Goal: Communication & Community: Answer question/provide support

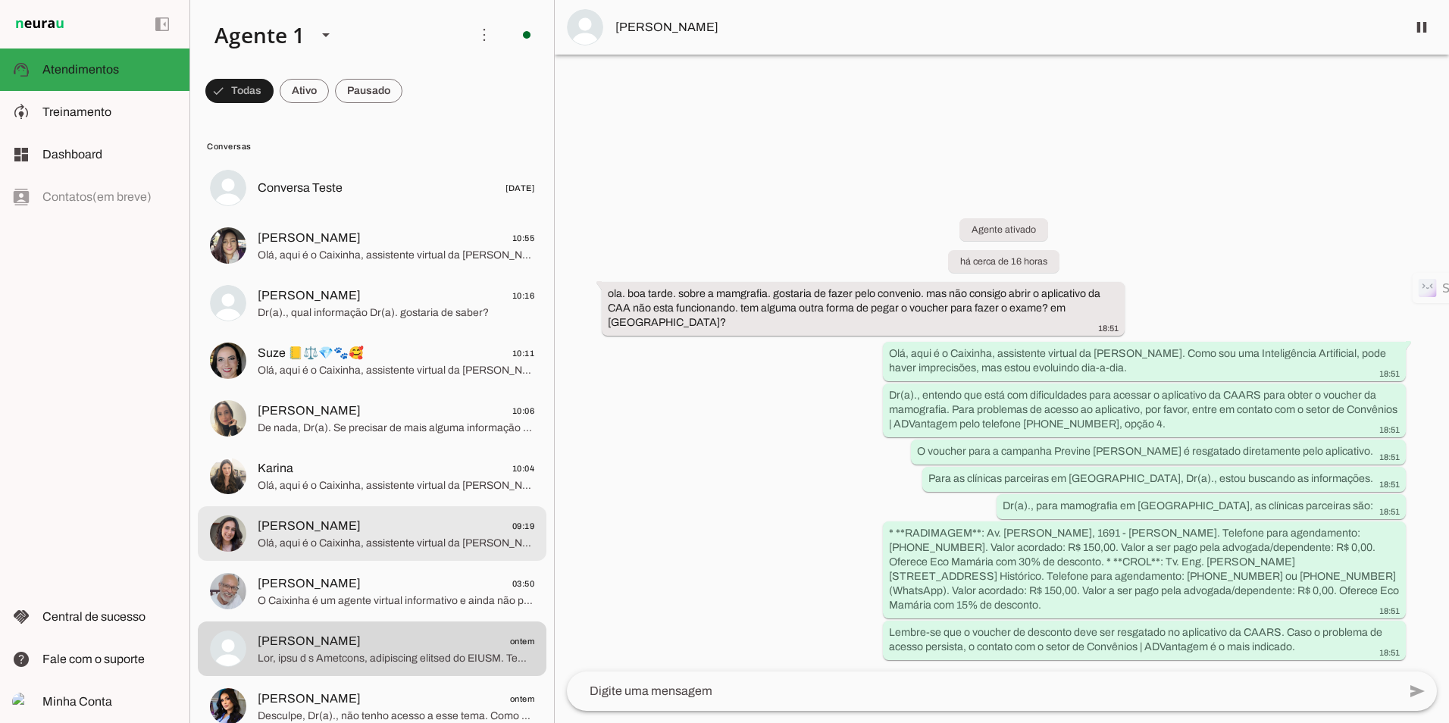
click at [341, 538] on span "Olá, aqui é o Caixinha, assistente virtual da [PERSON_NAME]. Como sou uma Intel…" at bounding box center [396, 543] width 277 height 15
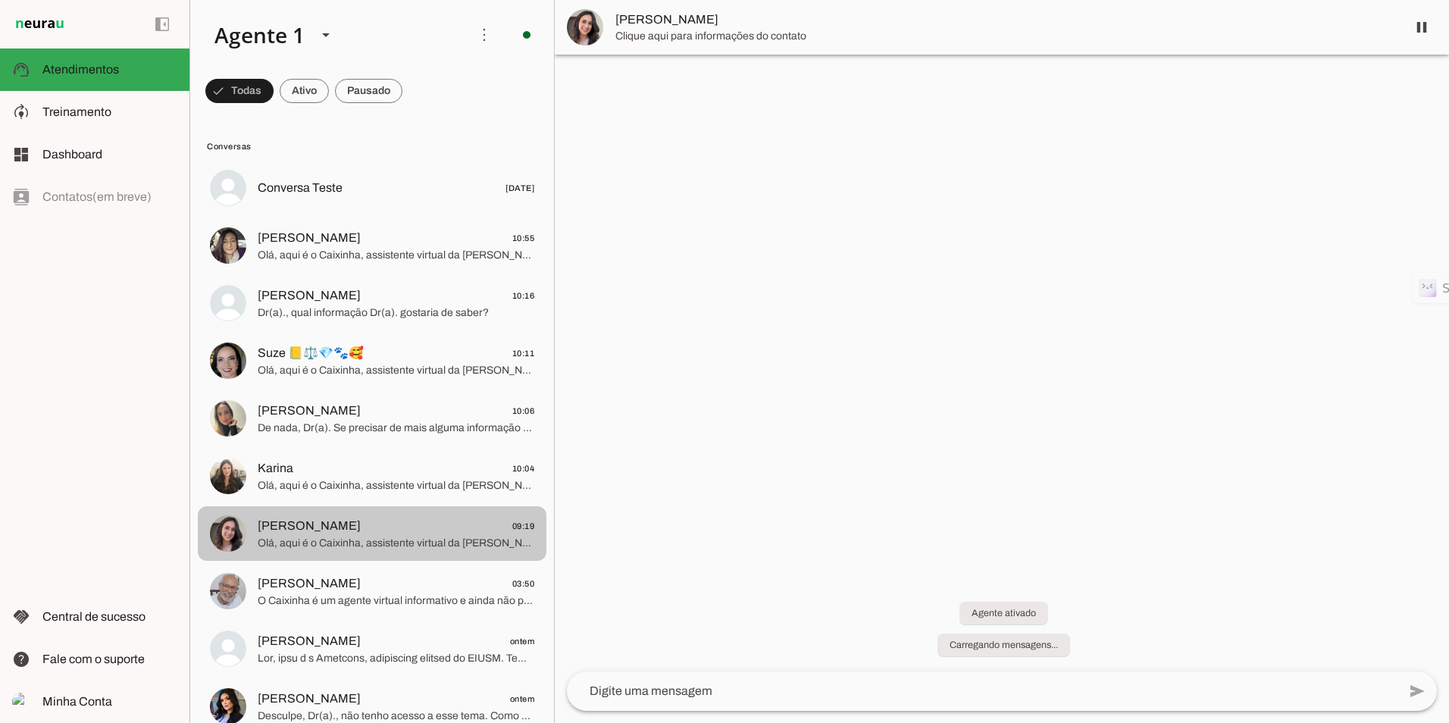
scroll to position [302, 0]
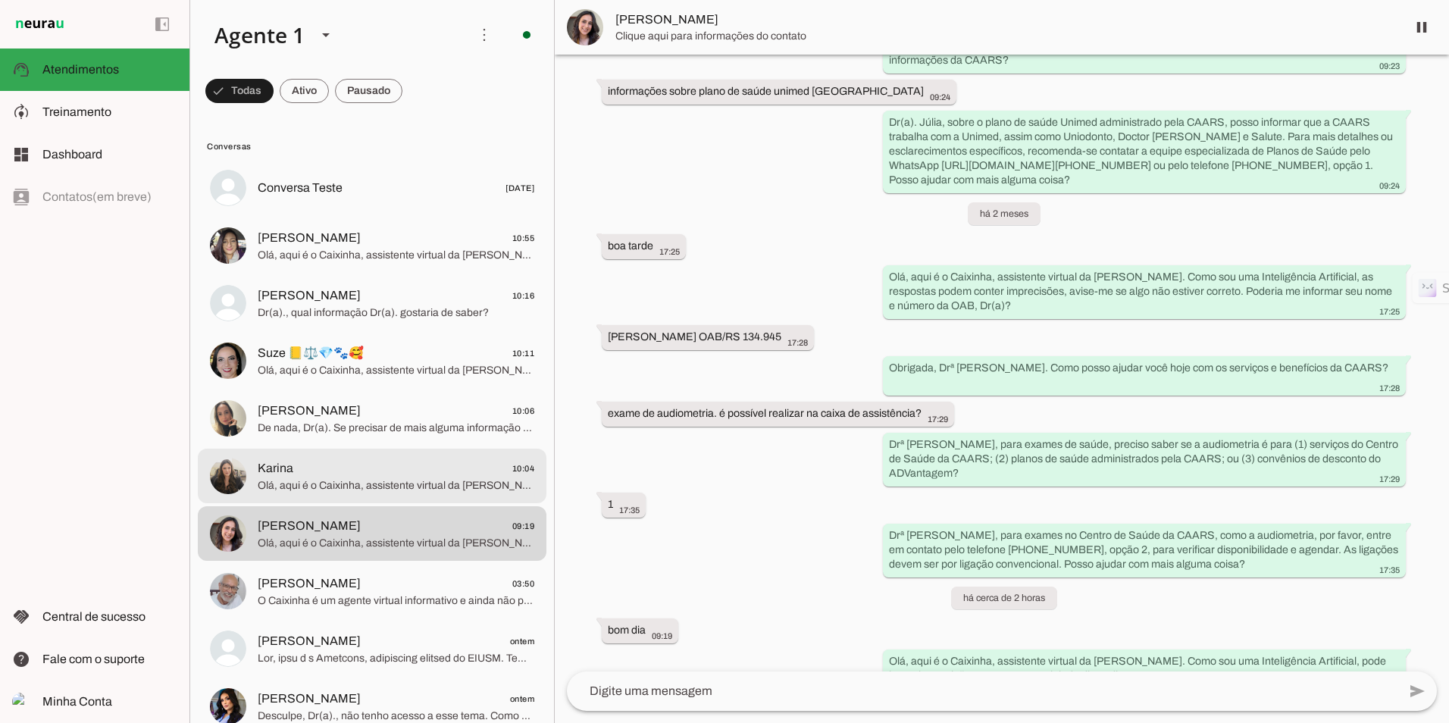
click at [321, 487] on span "Olá, aqui é o Caixinha, assistente virtual da [PERSON_NAME]. Como sou uma Intel…" at bounding box center [396, 485] width 277 height 15
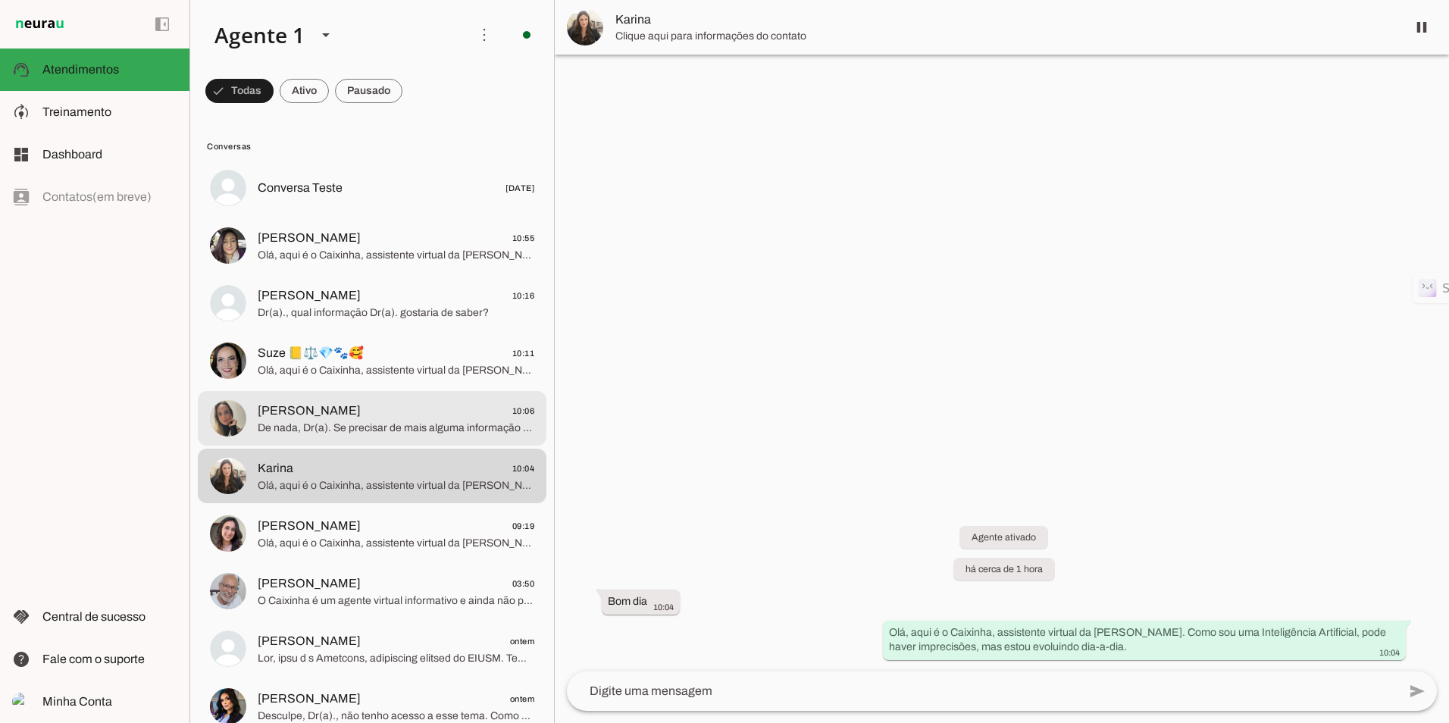
click at [413, 421] on span "De nada, Dr(a). Se precisar de mais alguma informação sobre os serviços da CAAR…" at bounding box center [396, 428] width 277 height 15
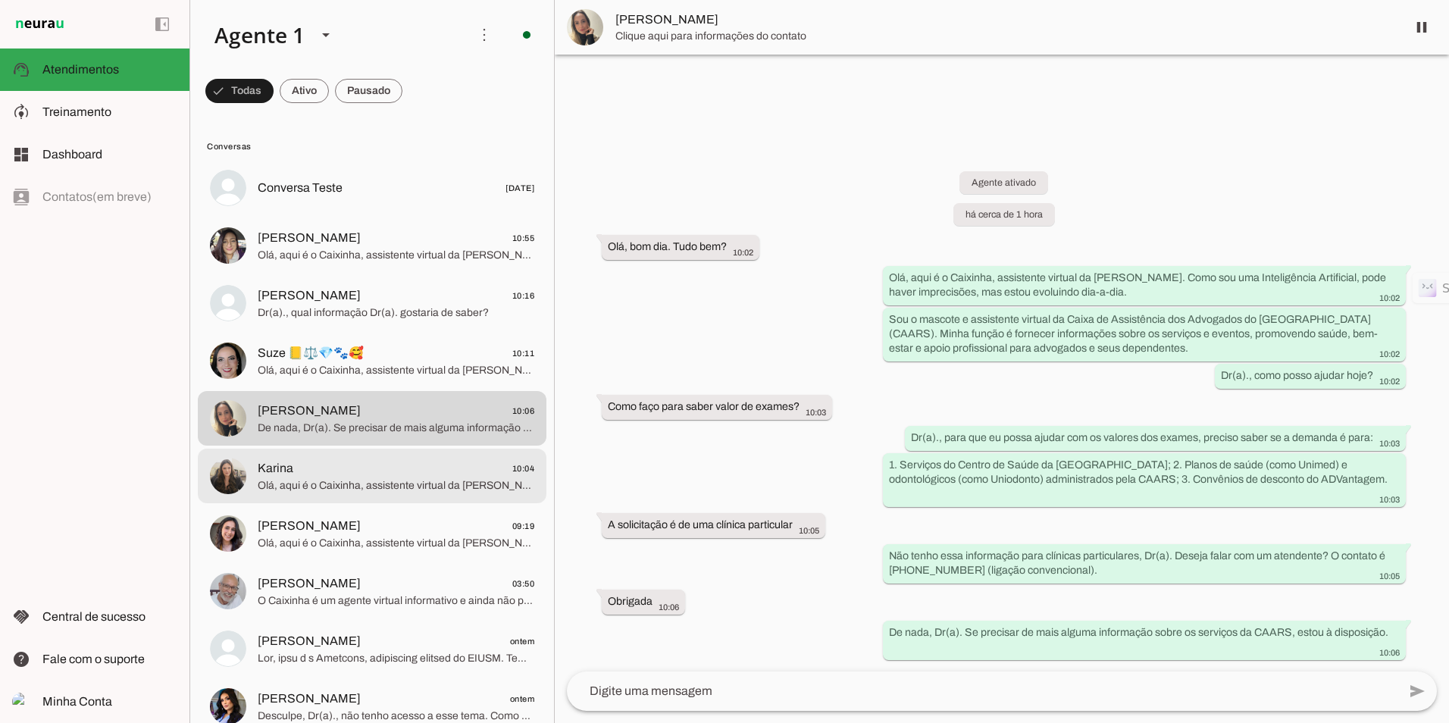
click at [496, 485] on span "Olá, aqui é o Caixinha, assistente virtual da [PERSON_NAME]. Como sou uma Intel…" at bounding box center [396, 485] width 277 height 15
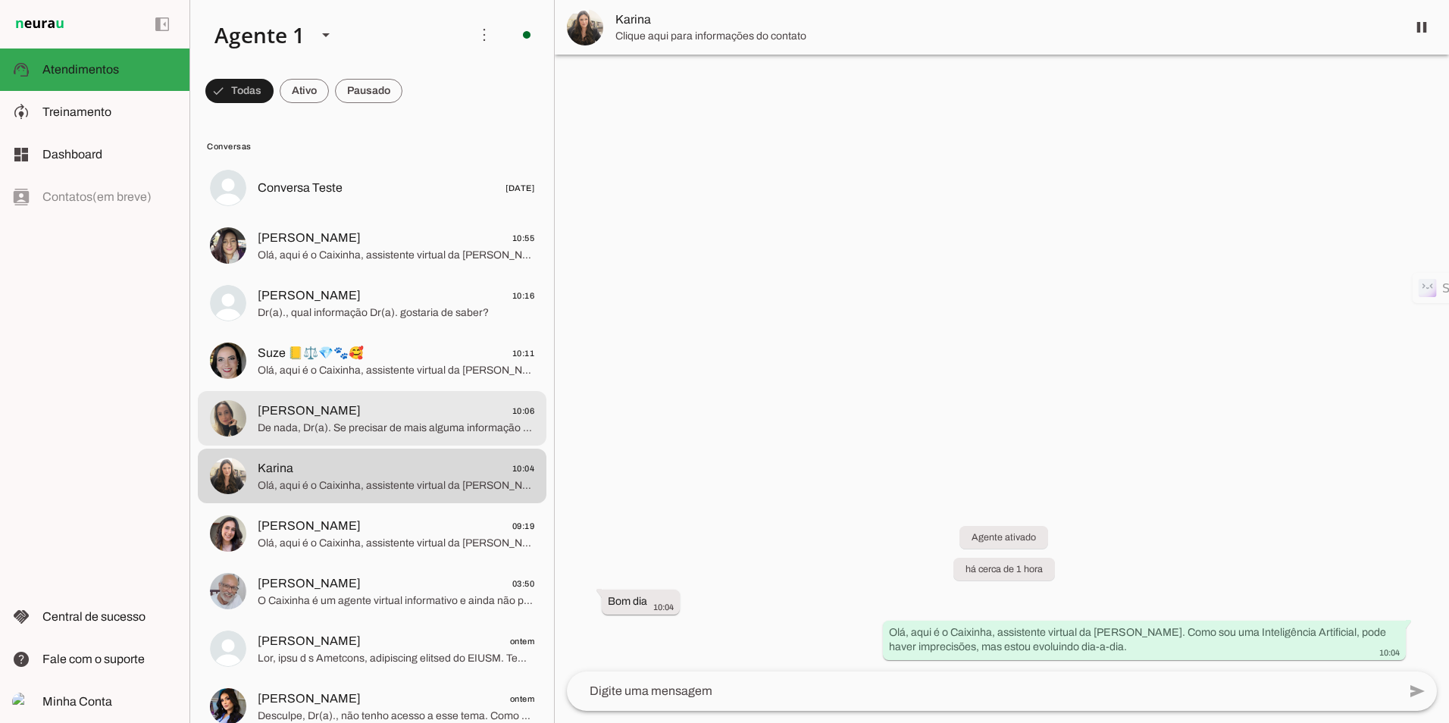
click at [442, 418] on span "[PERSON_NAME] 10:06" at bounding box center [396, 411] width 277 height 19
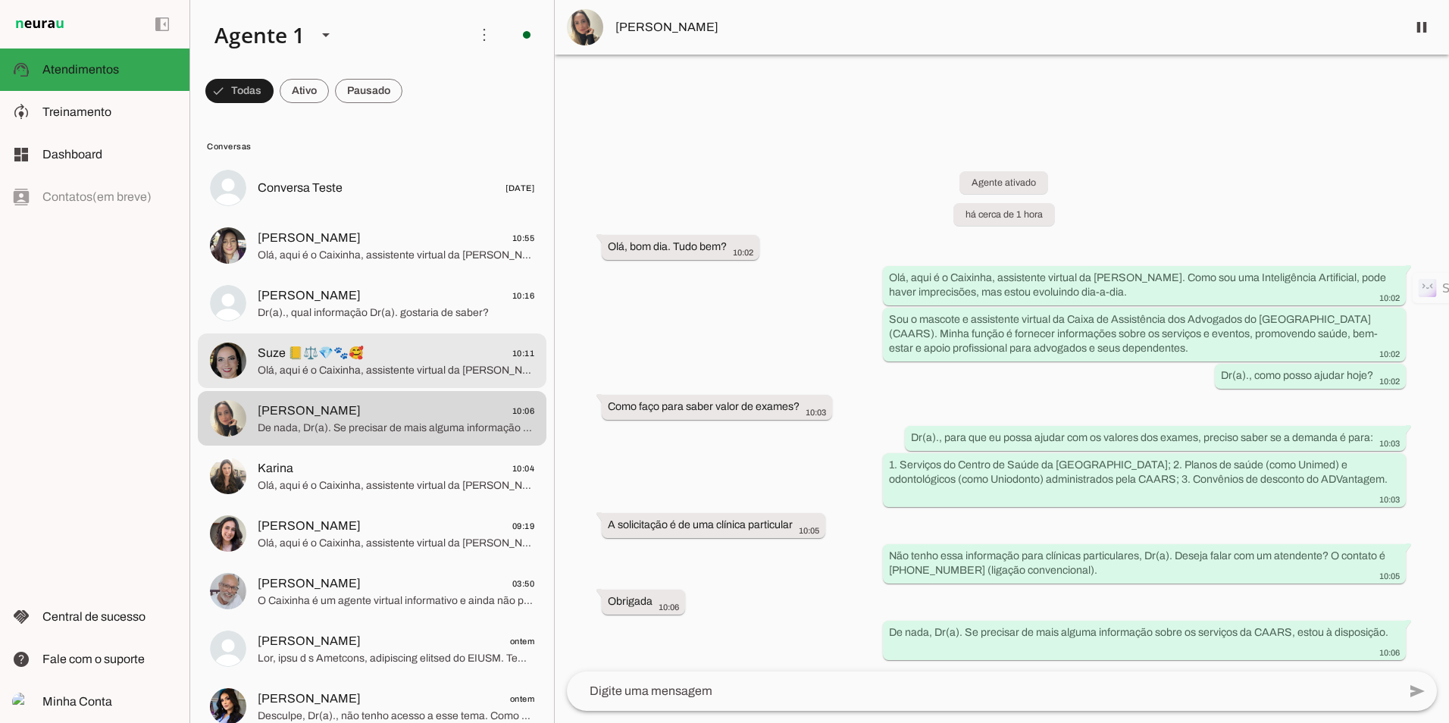
click at [343, 361] on span "Suze 📒⚖️💎🐾🥰" at bounding box center [311, 353] width 106 height 18
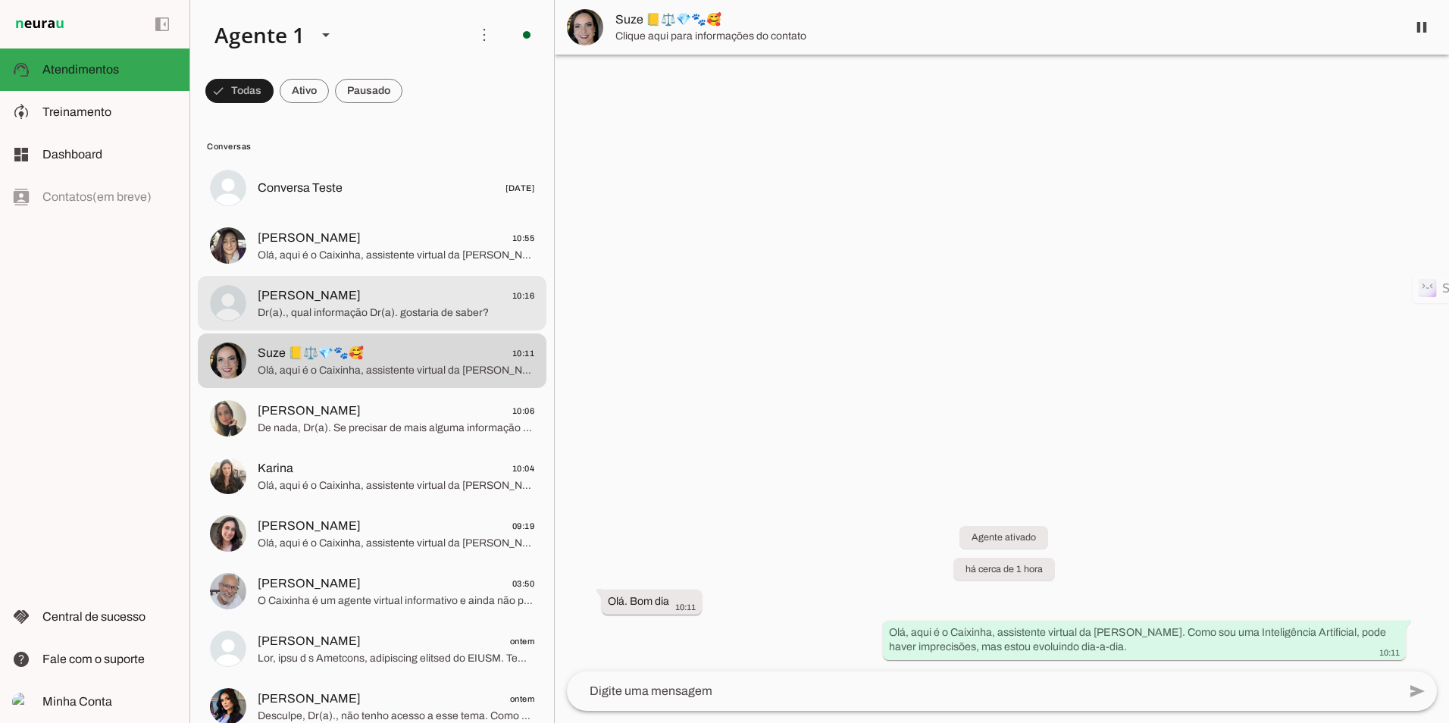
click at [335, 285] on div at bounding box center [396, 303] width 277 height 37
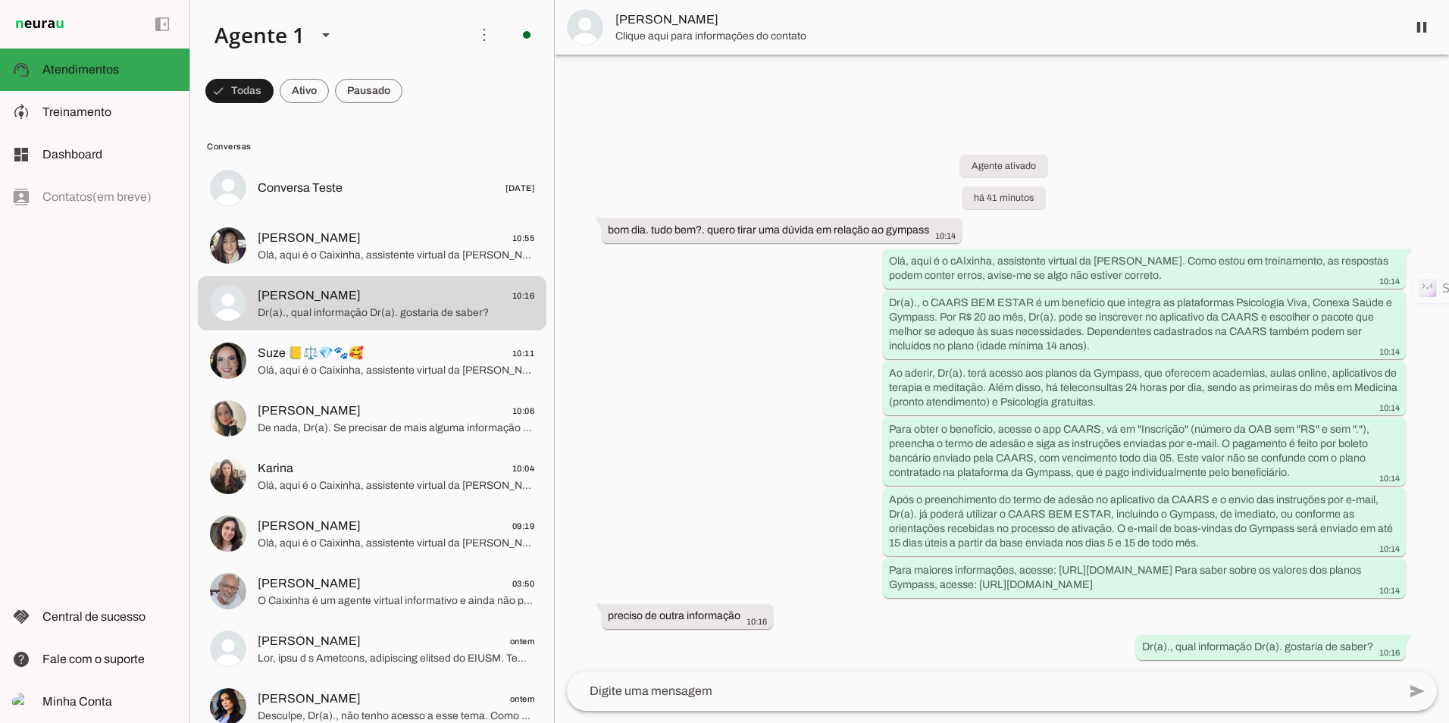
scroll to position [13, 0]
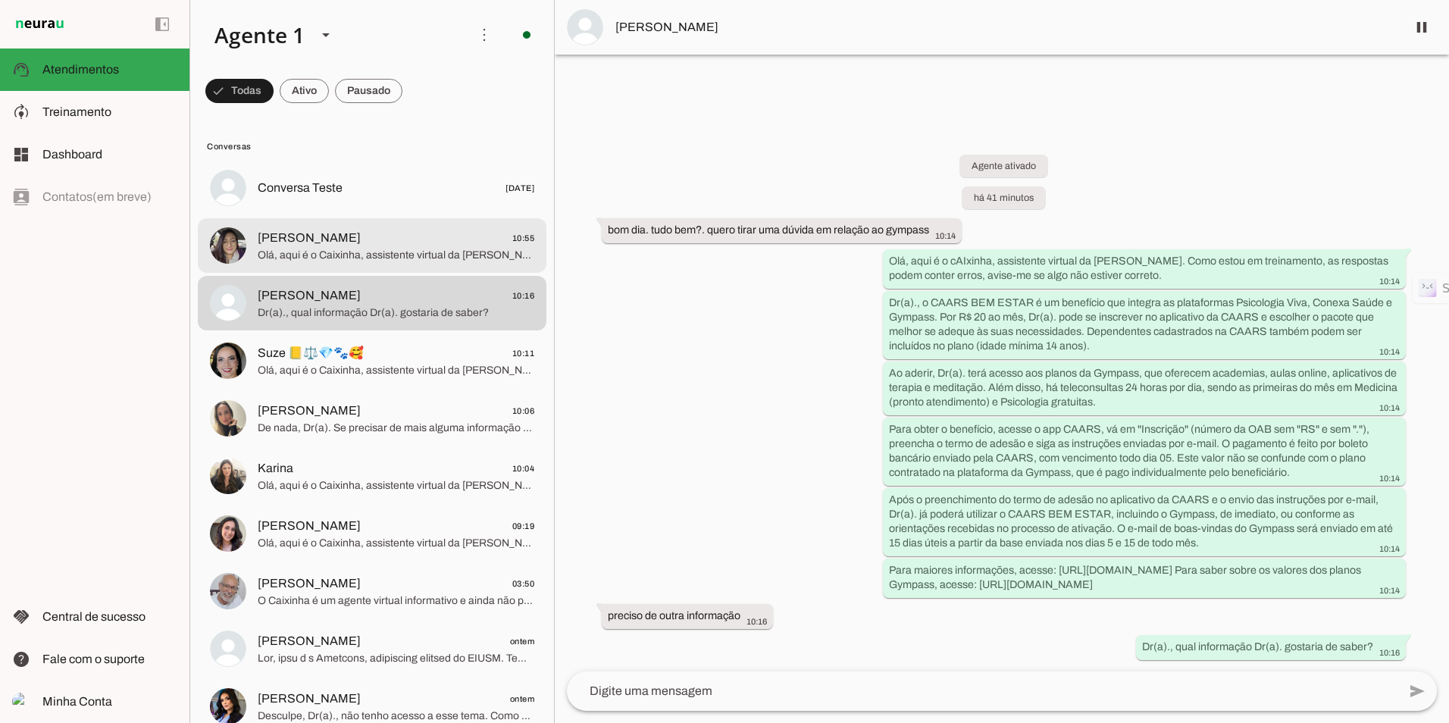
click at [387, 255] on span "Olá, aqui é o Caixinha, assistente virtual da [PERSON_NAME]. Como sou uma Intel…" at bounding box center [396, 255] width 277 height 15
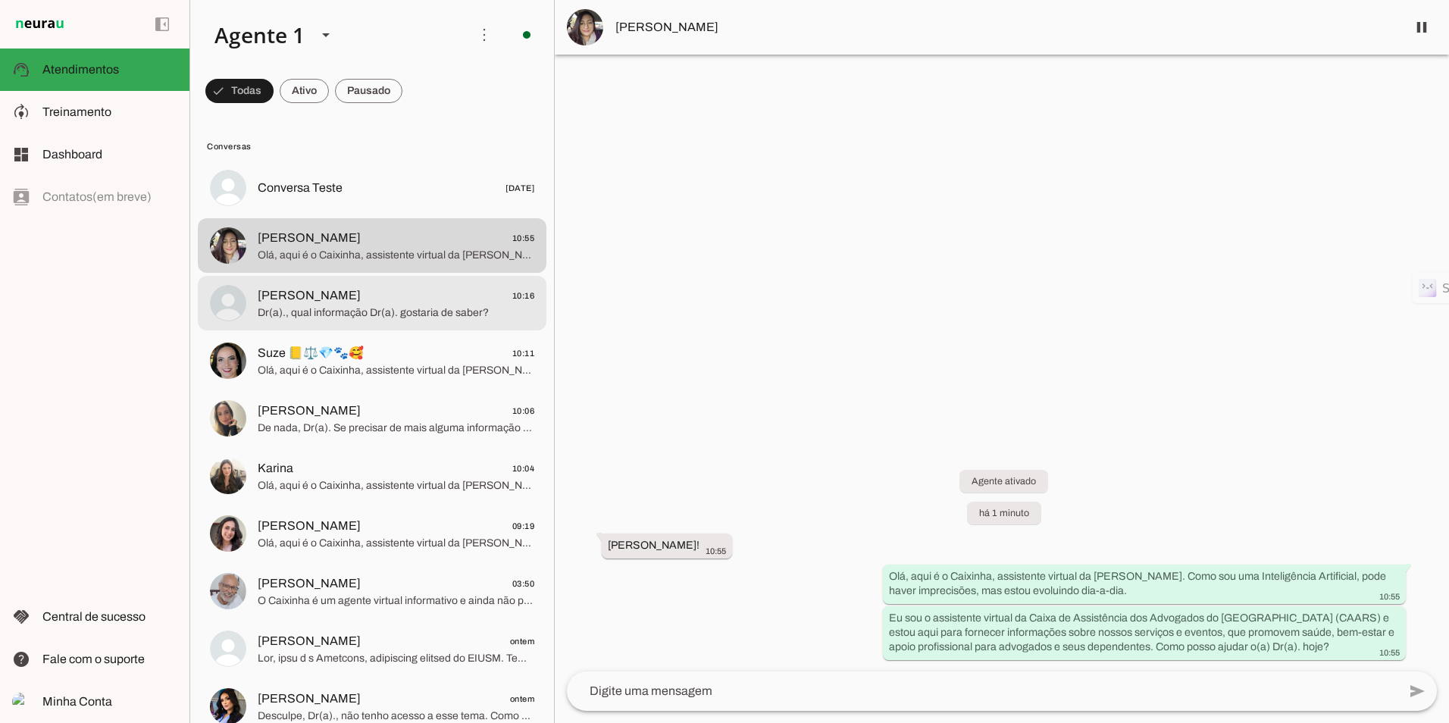
click at [347, 308] on span "Dr(a)., qual informação Dr(a). gostaria de saber?" at bounding box center [396, 312] width 277 height 15
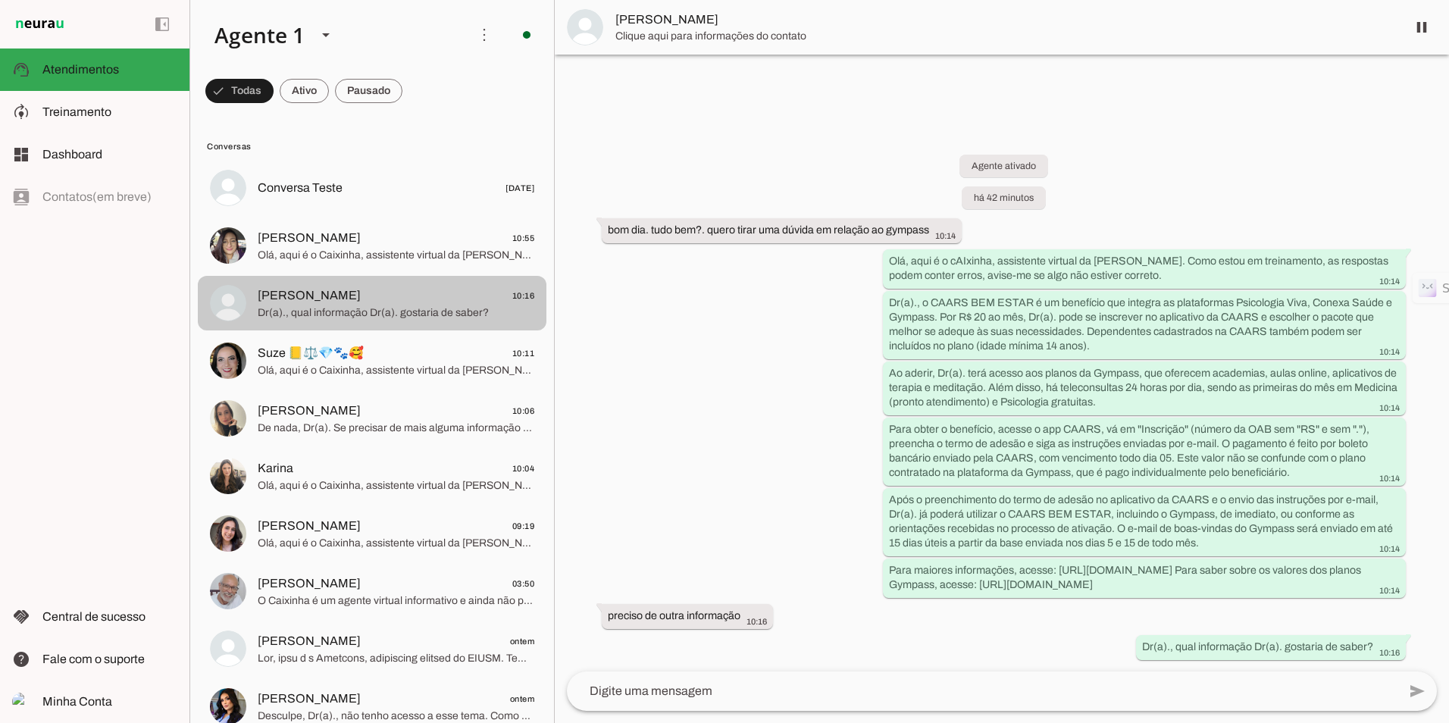
scroll to position [13, 0]
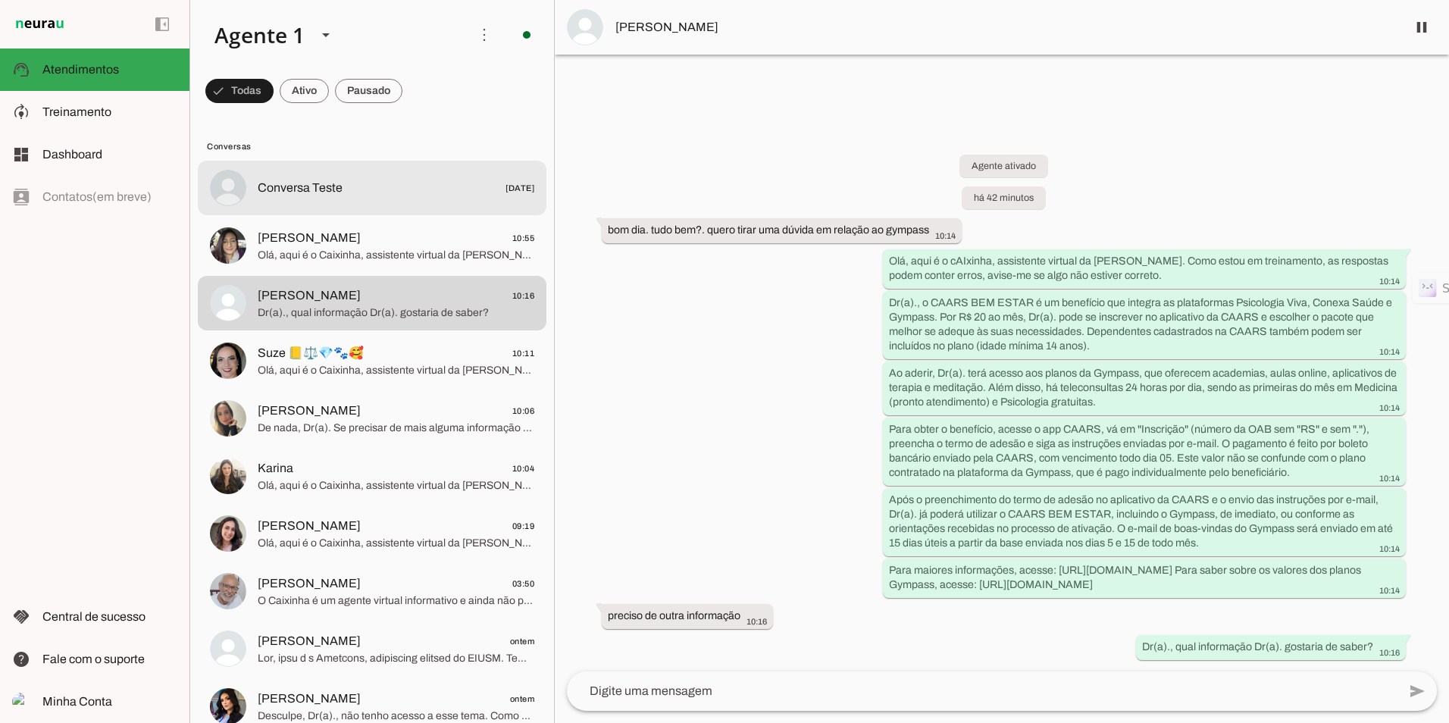
click at [277, 180] on span "Conversa Teste" at bounding box center [300, 188] width 85 height 18
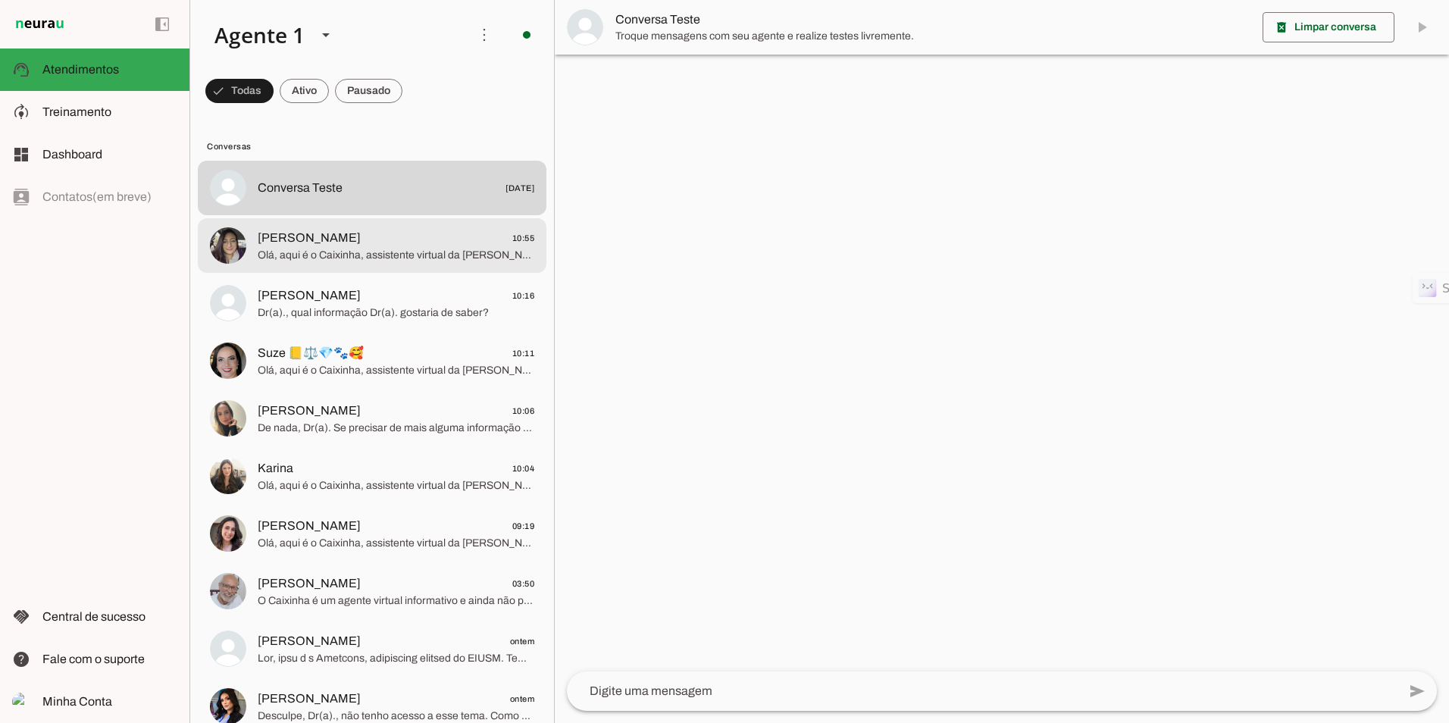
click at [297, 236] on span "[PERSON_NAME]" at bounding box center [309, 238] width 103 height 18
